Goal: Download file/media

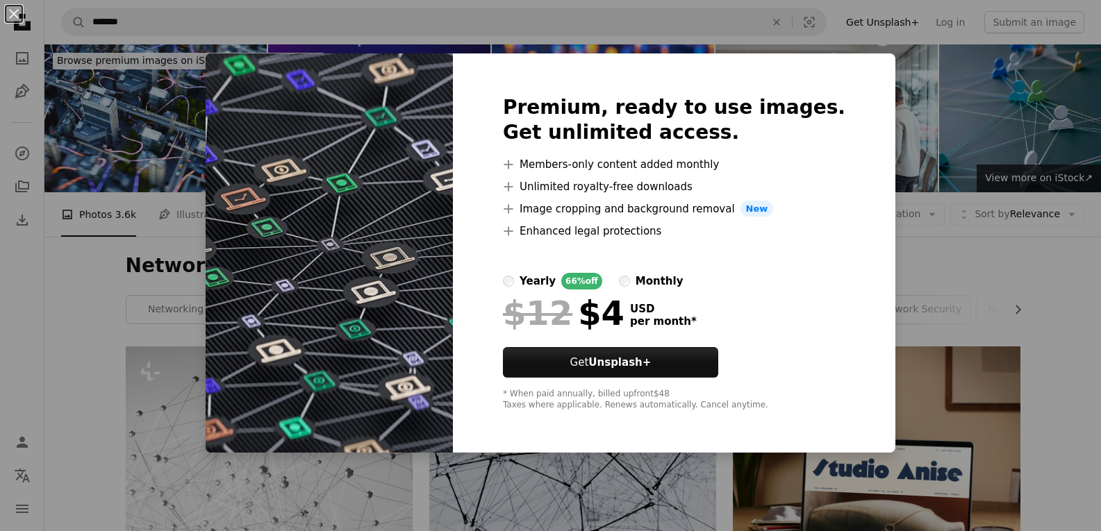
scroll to position [1250, 0]
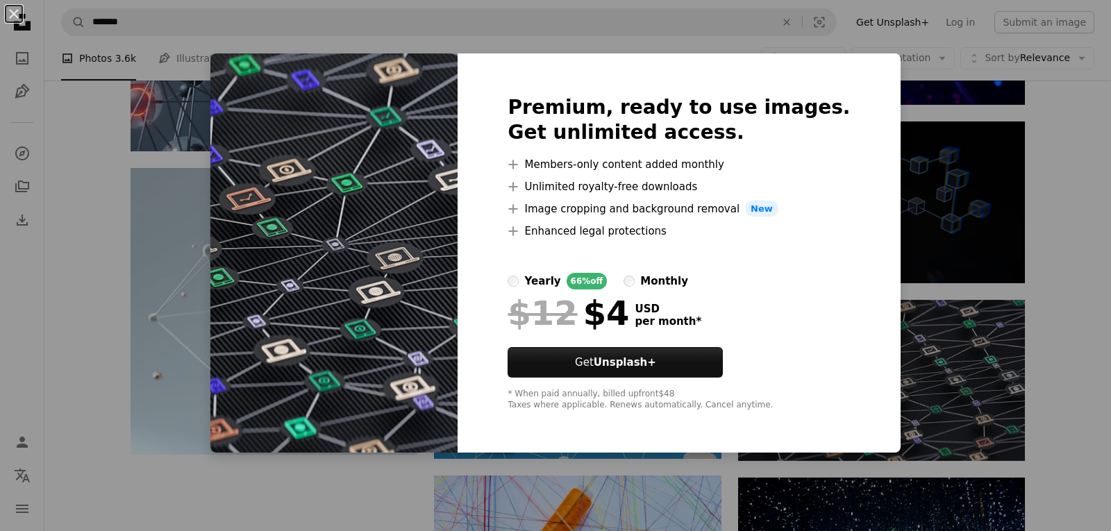
click at [1076, 131] on div "An X shape Premium, ready to use images. Get unlimited access. A plus sign Memb…" at bounding box center [555, 265] width 1111 height 531
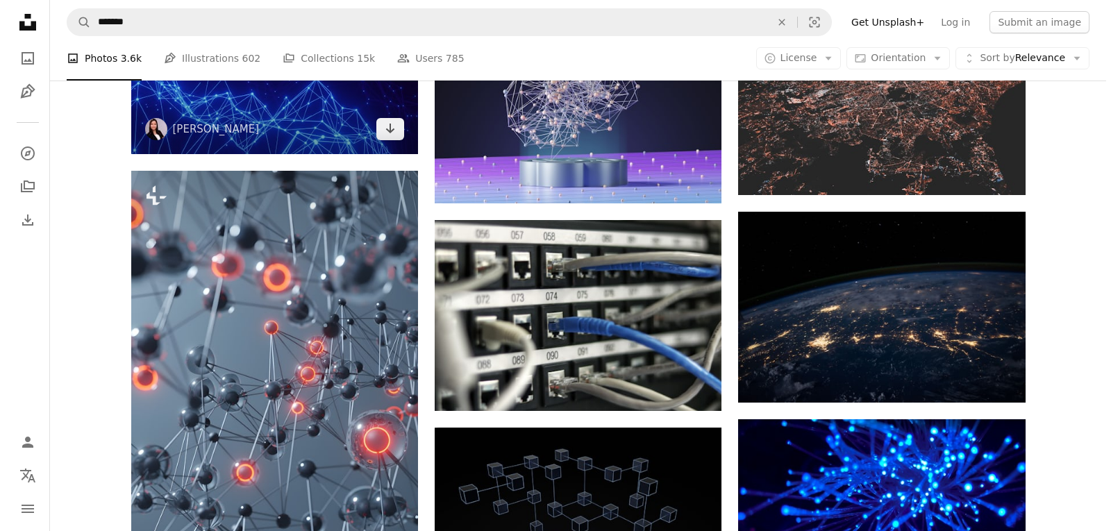
scroll to position [556, 0]
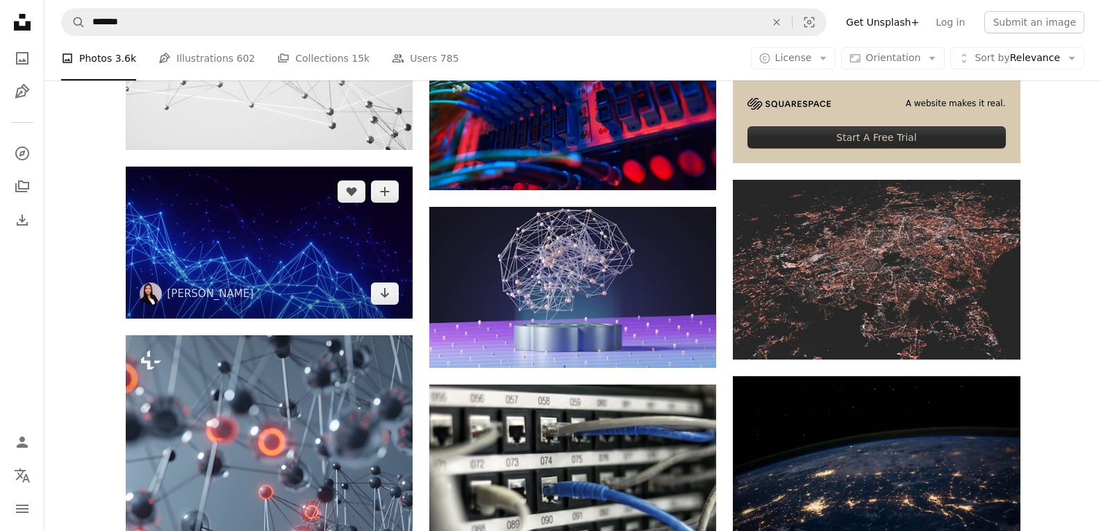
click at [270, 261] on img at bounding box center [269, 243] width 287 height 152
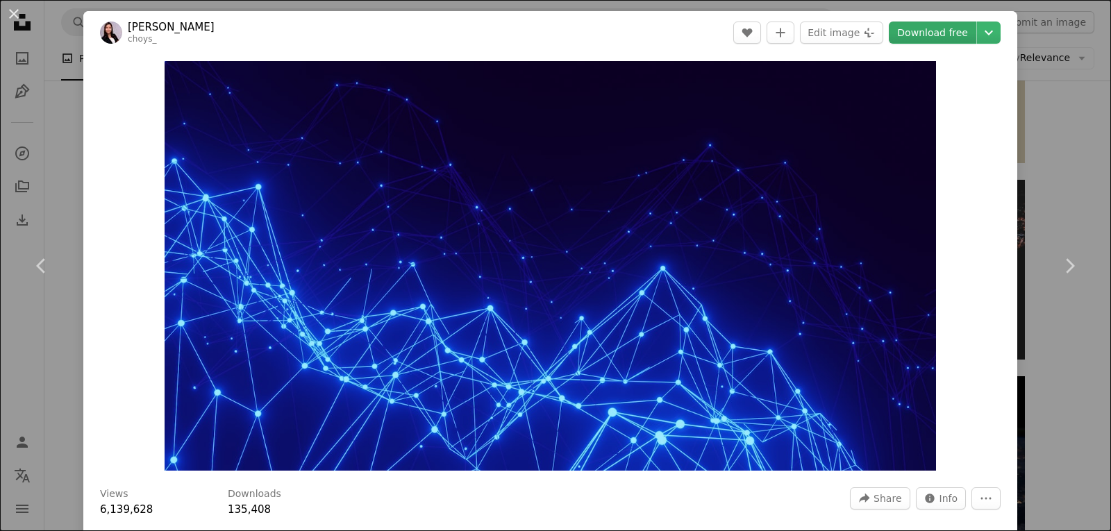
click at [911, 29] on link "Download free" at bounding box center [933, 33] width 88 height 22
